Goal: Complete application form

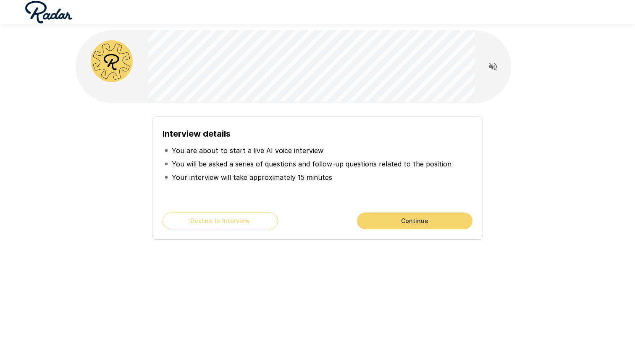
click at [398, 217] on button "Continue" at bounding box center [414, 221] width 115 height 17
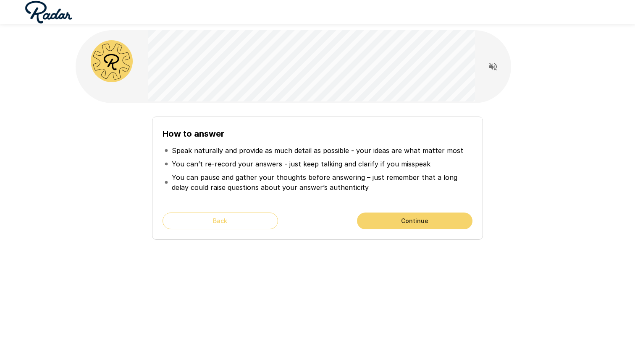
click at [397, 219] on button "Continue" at bounding box center [414, 221] width 115 height 17
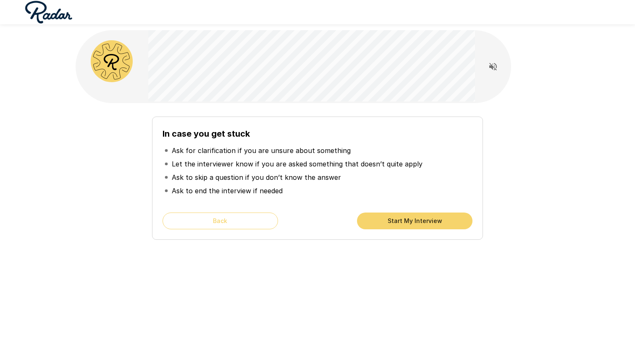
click at [404, 220] on button "Start My Interview" at bounding box center [414, 221] width 115 height 17
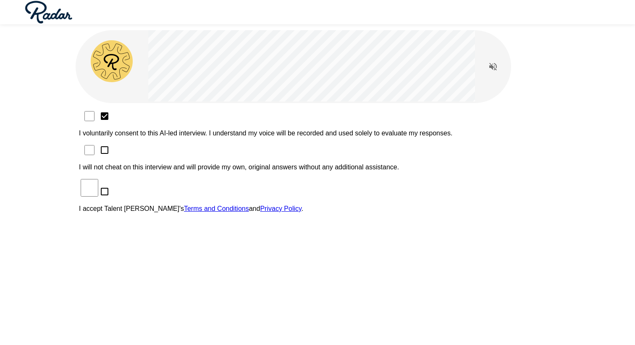
click at [139, 129] on div "I voluntarily consent to this AI-led interview. I understand my voice will be r…" at bounding box center [317, 165] width 477 height 110
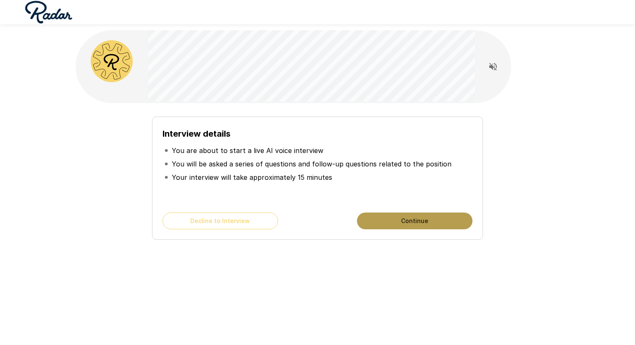
click at [393, 222] on button "Continue" at bounding box center [414, 221] width 115 height 17
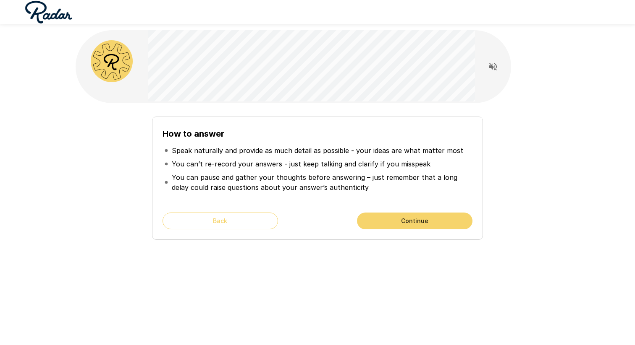
click at [385, 213] on button "Continue" at bounding box center [414, 221] width 115 height 17
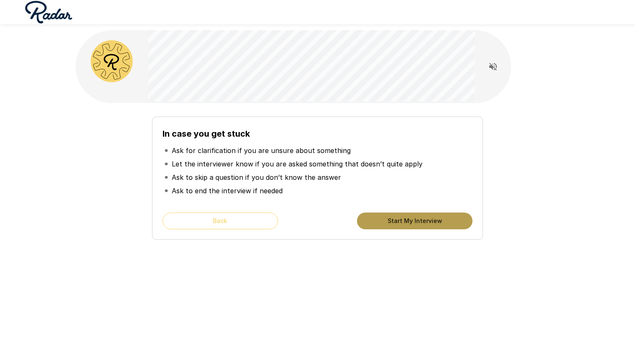
click at [396, 221] on button "Start My Interview" at bounding box center [414, 221] width 115 height 17
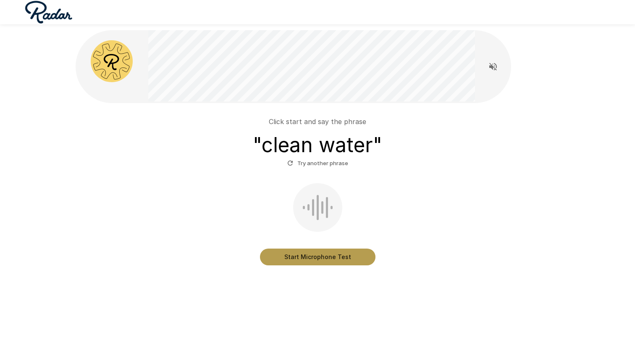
click at [352, 260] on button "Start Microphone Test" at bounding box center [317, 257] width 115 height 17
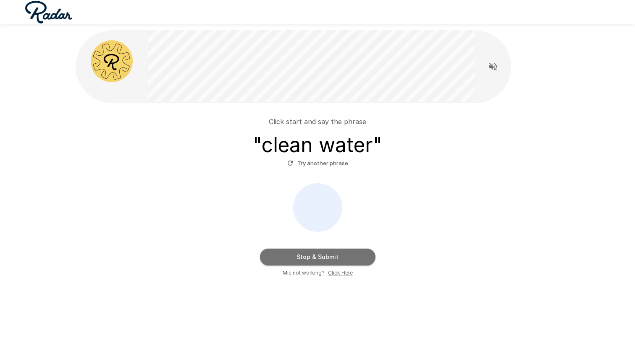
click at [352, 260] on button "Stop & Submit" at bounding box center [317, 257] width 115 height 17
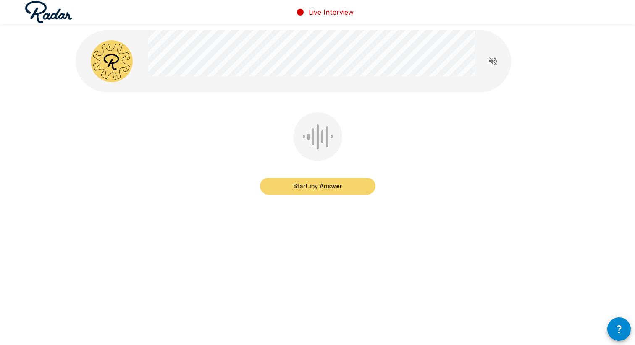
click at [331, 188] on button "Start my Answer" at bounding box center [317, 186] width 115 height 17
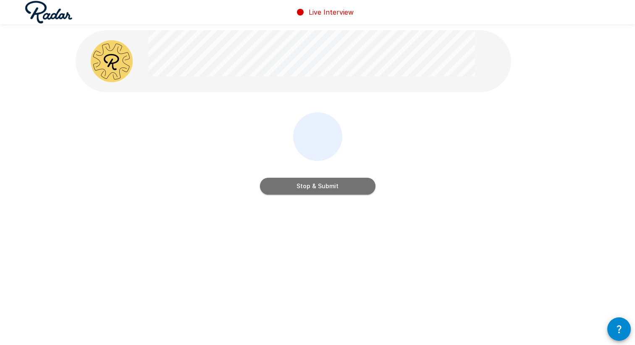
click at [331, 188] on button "Stop & Submit" at bounding box center [317, 186] width 115 height 17
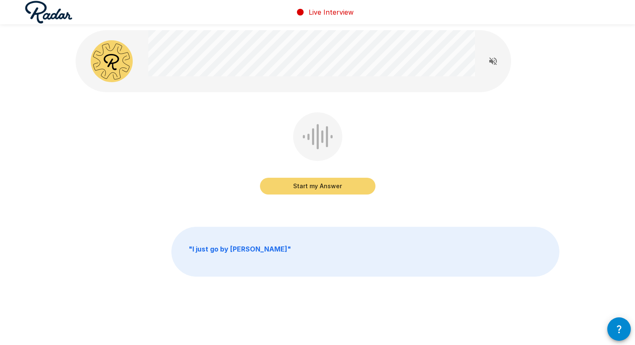
click at [331, 188] on button "Start my Answer" at bounding box center [317, 186] width 115 height 17
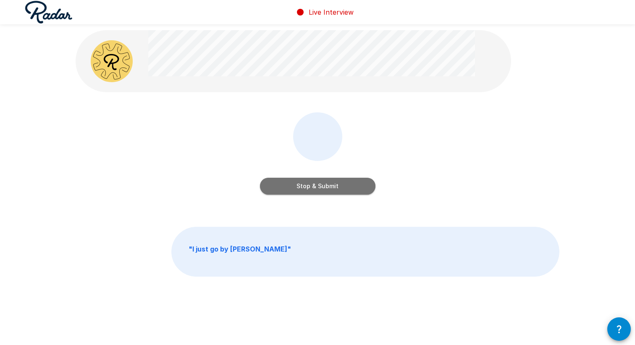
click at [331, 188] on button "Stop & Submit" at bounding box center [317, 186] width 115 height 17
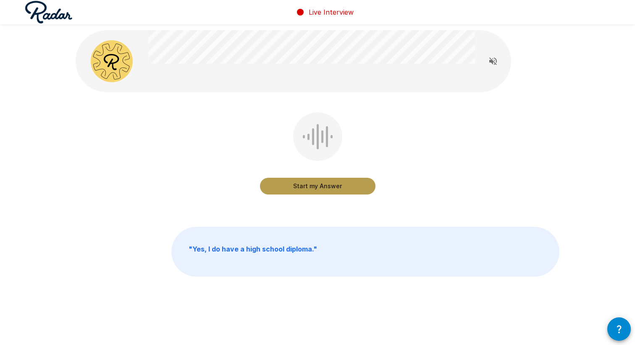
click at [331, 188] on button "Start my Answer" at bounding box center [317, 186] width 115 height 17
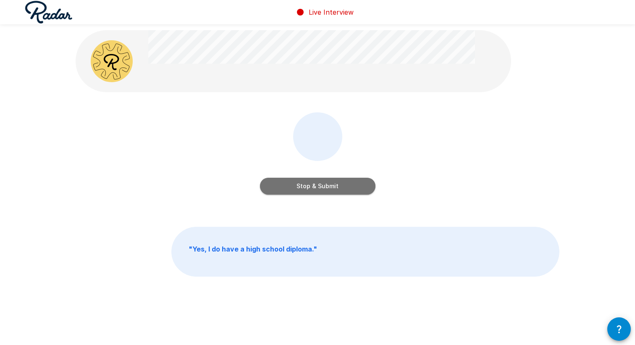
click at [331, 188] on button "Stop & Submit" at bounding box center [317, 186] width 115 height 17
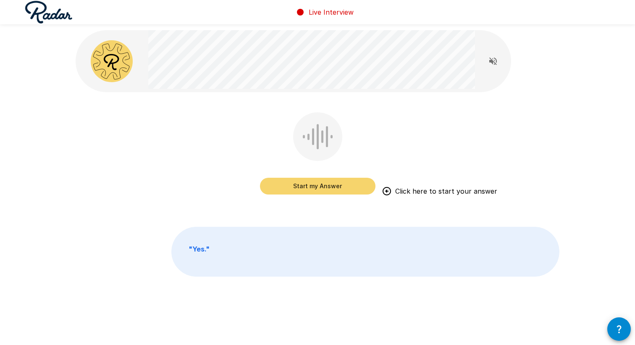
click at [330, 188] on button "Start my Answer" at bounding box center [317, 186] width 115 height 17
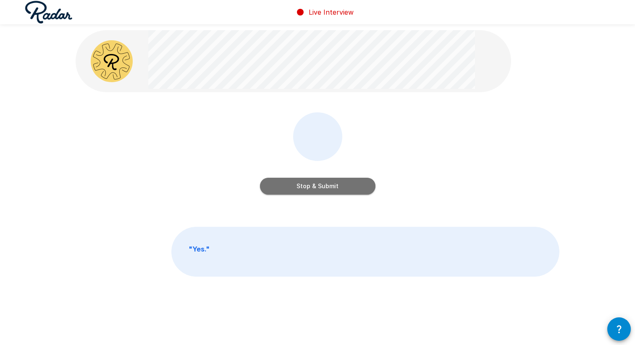
click at [330, 188] on button "Stop & Submit" at bounding box center [317, 186] width 115 height 17
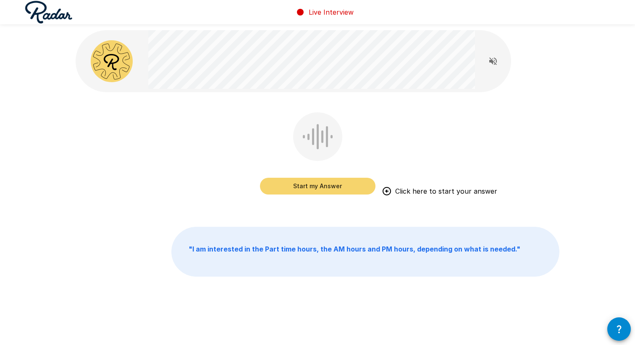
click at [319, 190] on button "Start my Answer" at bounding box center [317, 186] width 115 height 17
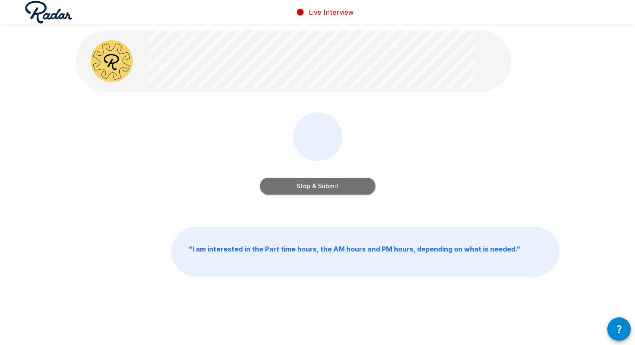
click at [319, 190] on button "Stop & Submit" at bounding box center [317, 186] width 115 height 17
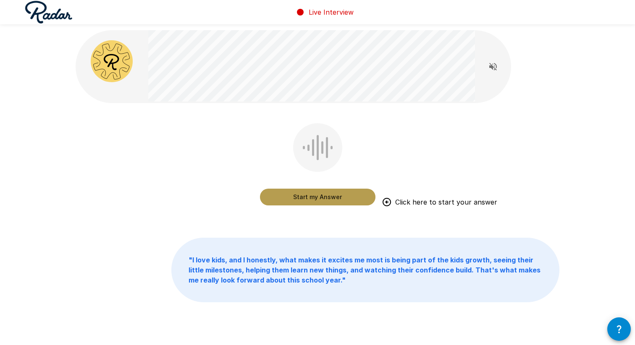
click at [319, 194] on button "Start my Answer" at bounding box center [317, 197] width 115 height 17
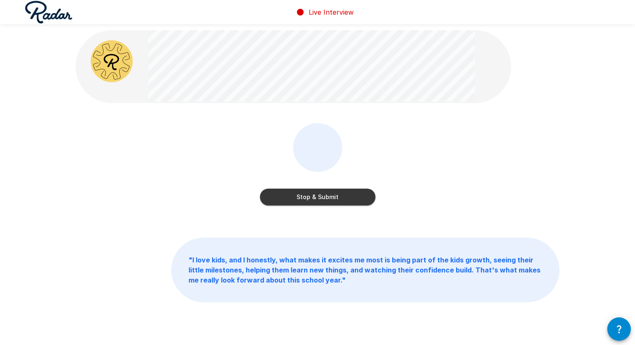
click at [319, 194] on button "Stop & Submit" at bounding box center [317, 197] width 115 height 17
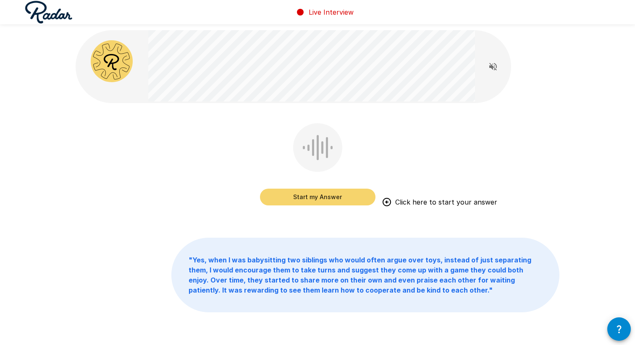
click at [319, 194] on button "Start my Answer" at bounding box center [317, 197] width 115 height 17
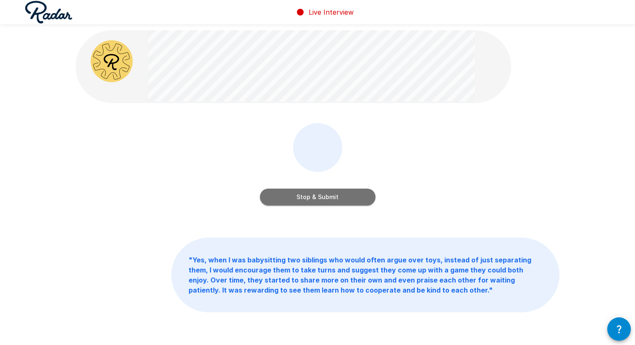
click at [318, 194] on button "Stop & Submit" at bounding box center [317, 197] width 115 height 17
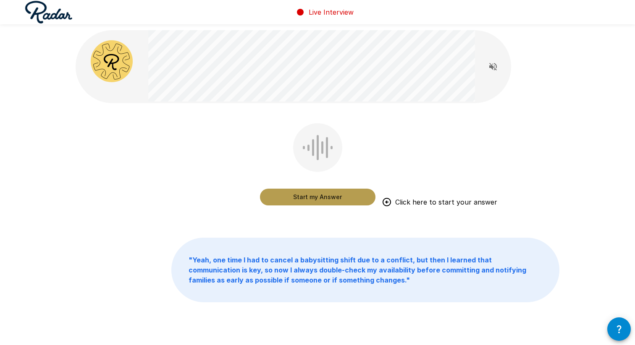
click at [324, 198] on button "Start my Answer" at bounding box center [317, 197] width 115 height 17
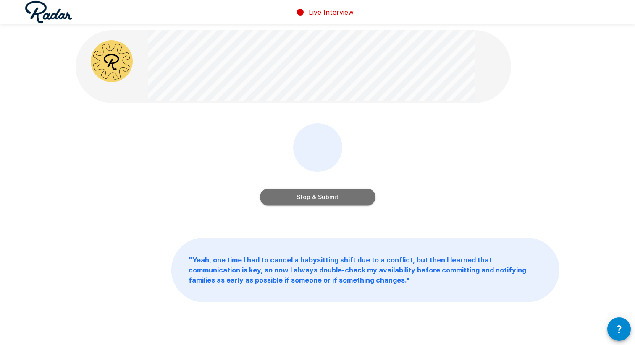
click at [324, 198] on button "Stop & Submit" at bounding box center [317, 197] width 115 height 17
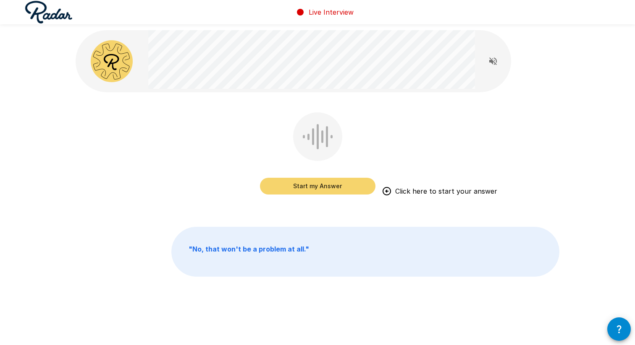
click at [309, 185] on button "Start my Answer" at bounding box center [317, 186] width 115 height 17
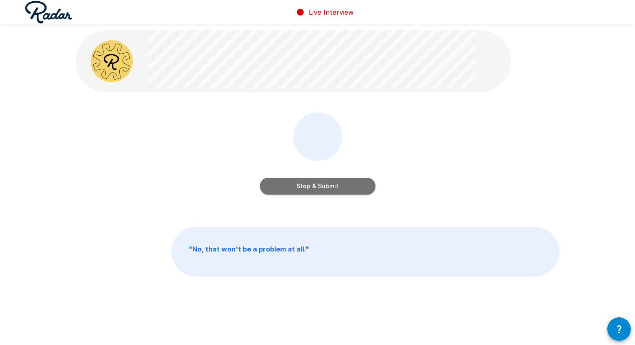
click at [309, 185] on button "Stop & Submit" at bounding box center [317, 186] width 115 height 17
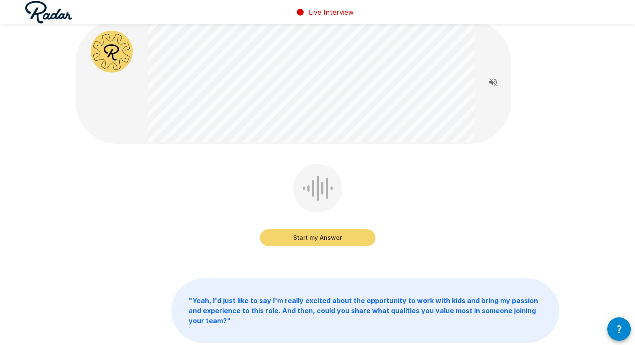
scroll to position [15, 0]
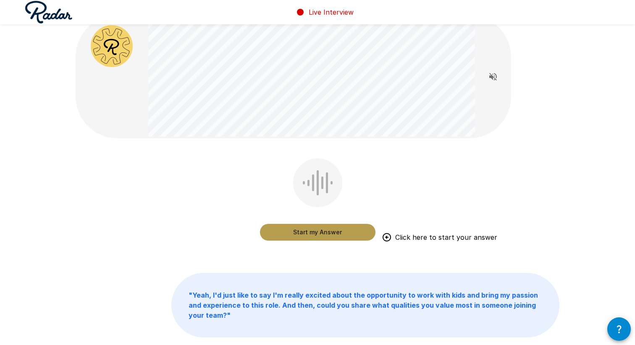
click at [325, 229] on button "Start my Answer" at bounding box center [317, 232] width 115 height 17
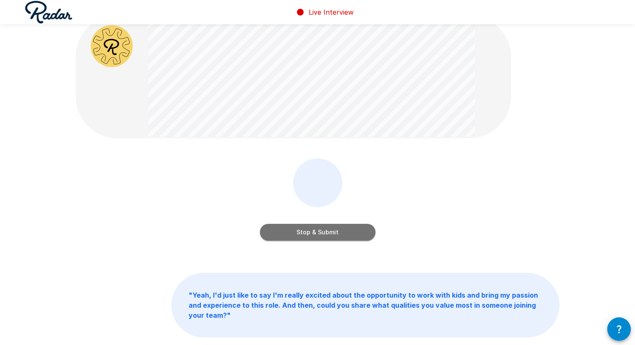
click at [325, 229] on button "Stop & Submit" at bounding box center [317, 232] width 115 height 17
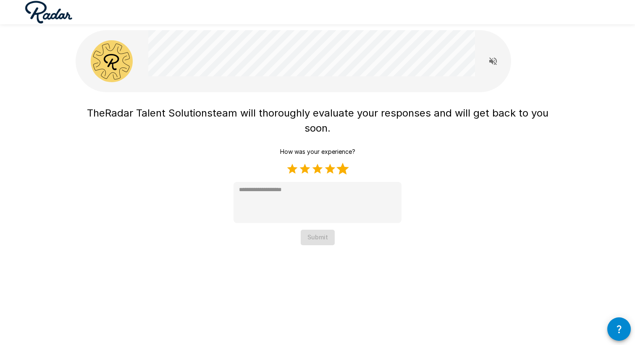
click at [346, 171] on label "5 Stars" at bounding box center [342, 169] width 13 height 13
type textarea "*"
click at [319, 234] on button "Submit" at bounding box center [318, 238] width 34 height 16
